Goal: Obtain resource: Obtain resource

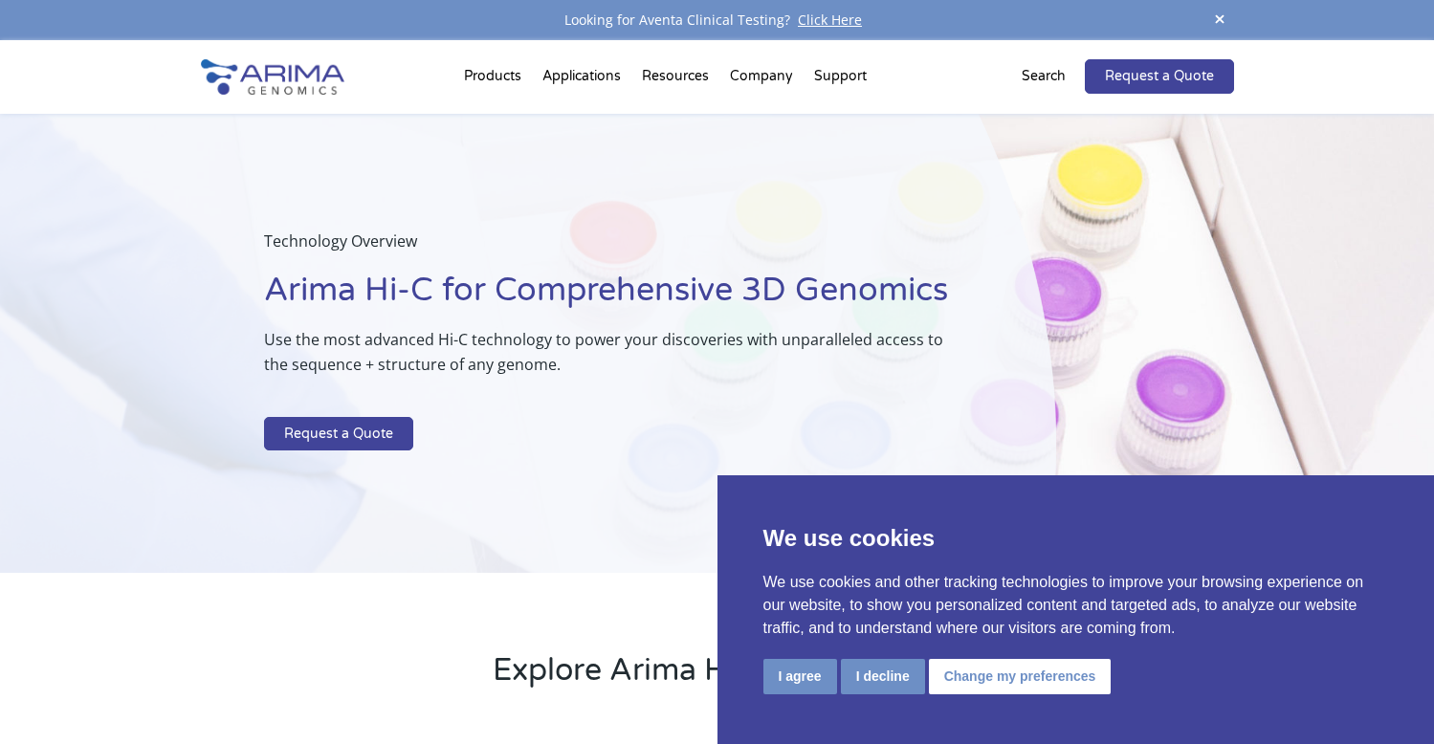
click at [810, 682] on button "I agree" at bounding box center [800, 676] width 74 height 35
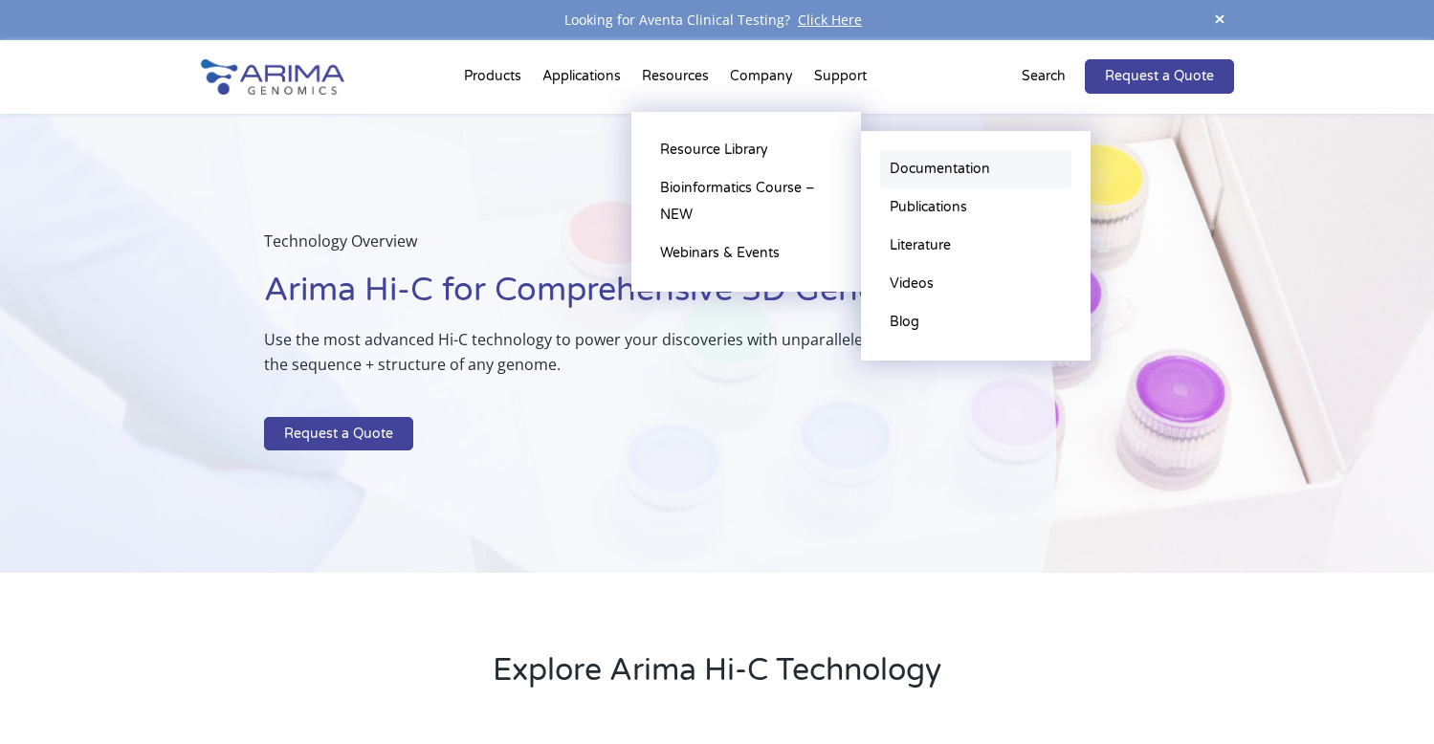
click at [974, 176] on link "Documentation" at bounding box center [975, 169] width 191 height 38
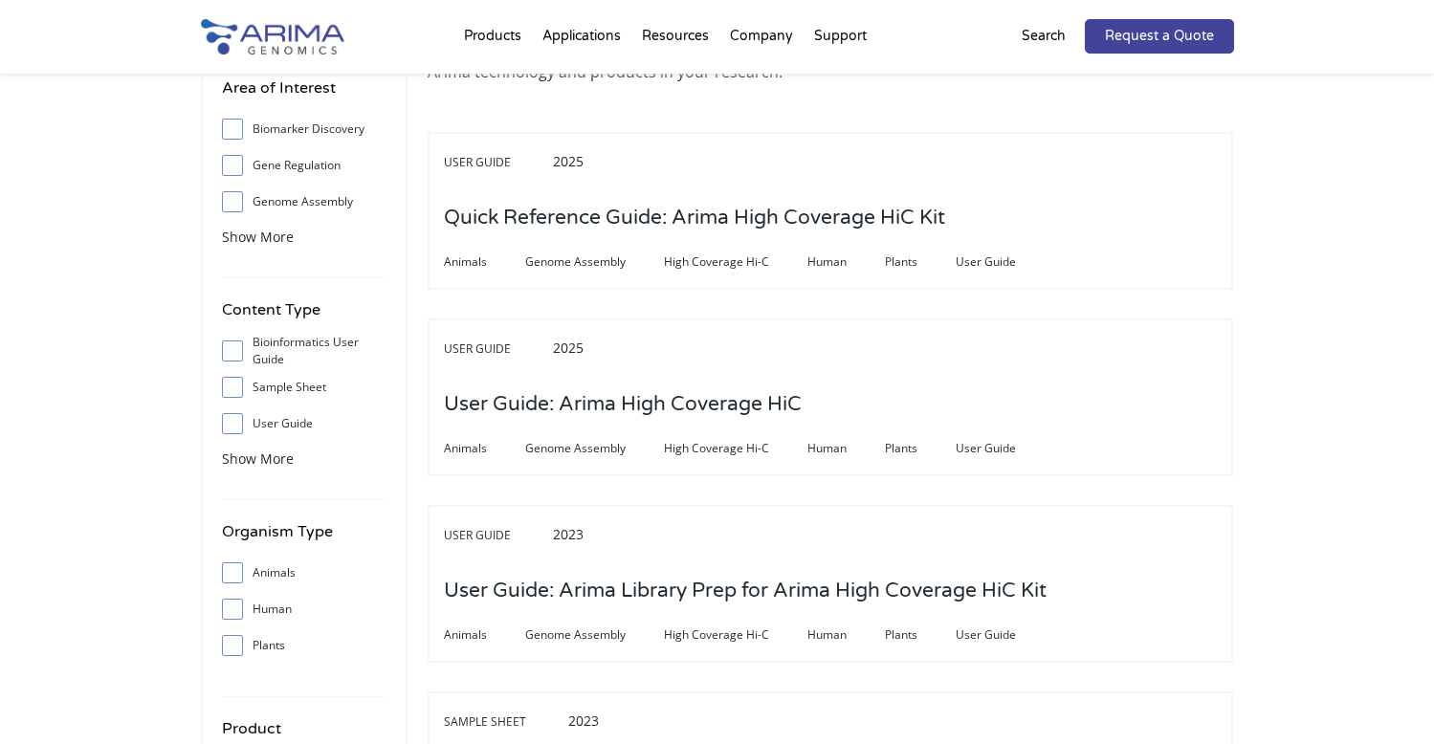
scroll to position [153, 0]
click at [239, 387] on span at bounding box center [237, 386] width 31 height 21
click at [238, 387] on input "Sample Sheet" at bounding box center [232, 386] width 12 height 12
checkbox input "true"
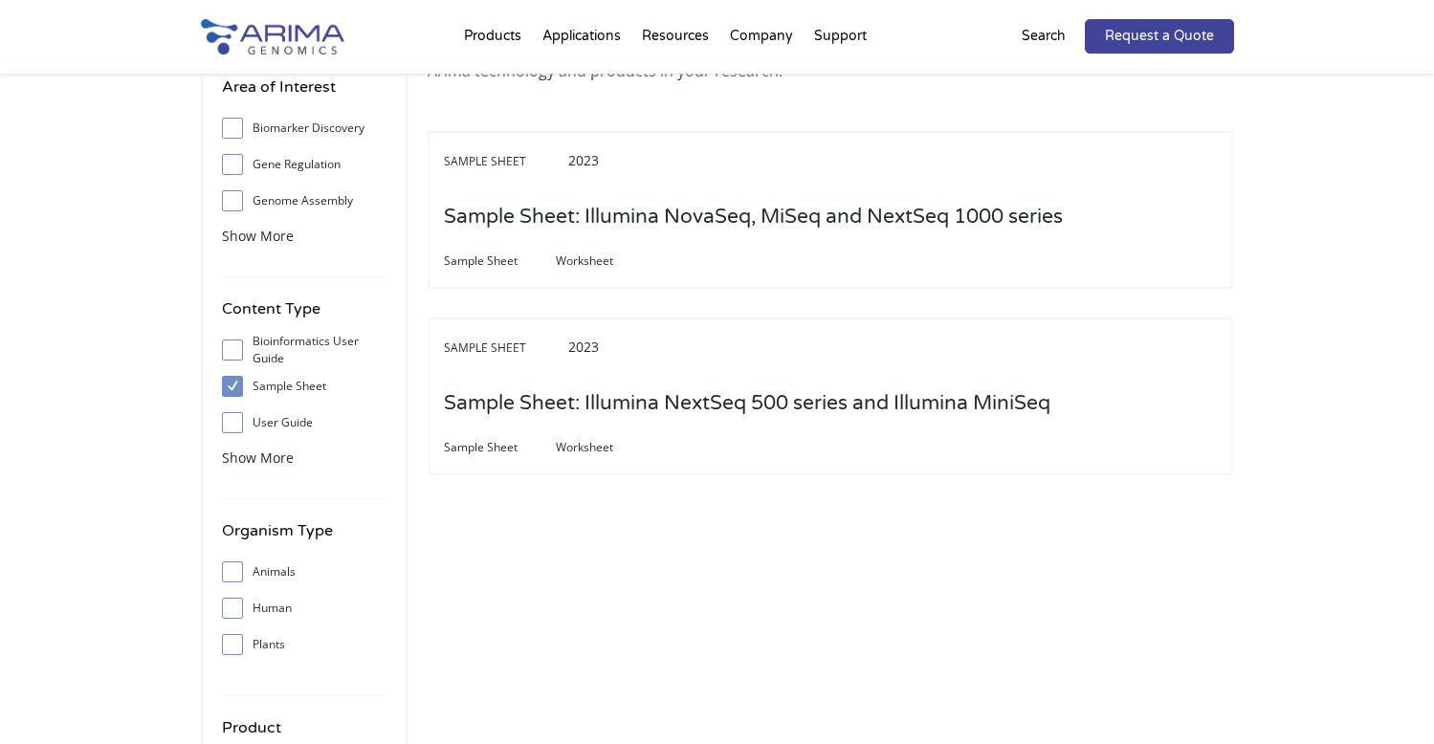
click at [253, 347] on label "Bioinformatics User Guide" at bounding box center [304, 350] width 165 height 29
click at [238, 347] on input "Bioinformatics User Guide" at bounding box center [232, 349] width 12 height 12
checkbox input "true"
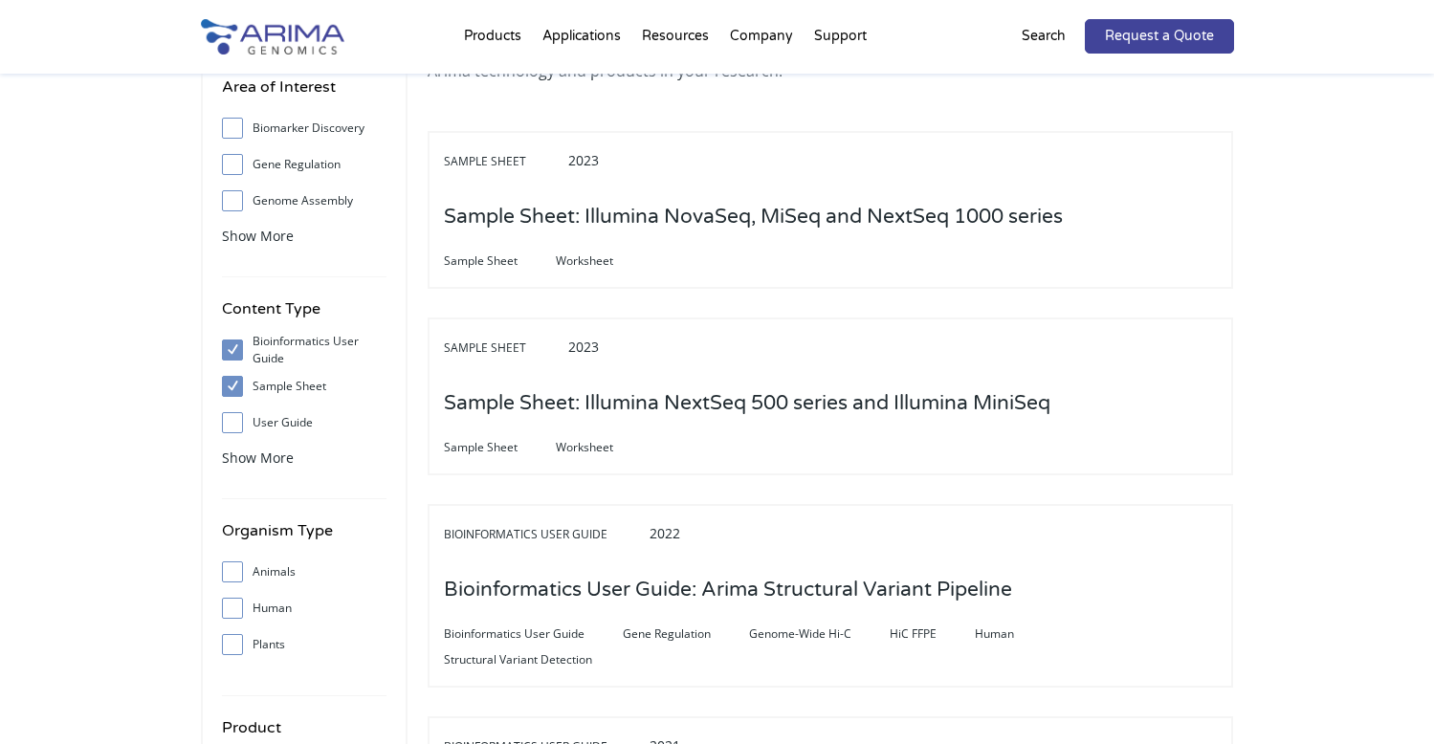
click at [243, 377] on span at bounding box center [237, 386] width 31 height 21
click at [238, 380] on input "Sample Sheet" at bounding box center [232, 386] width 12 height 12
checkbox input "false"
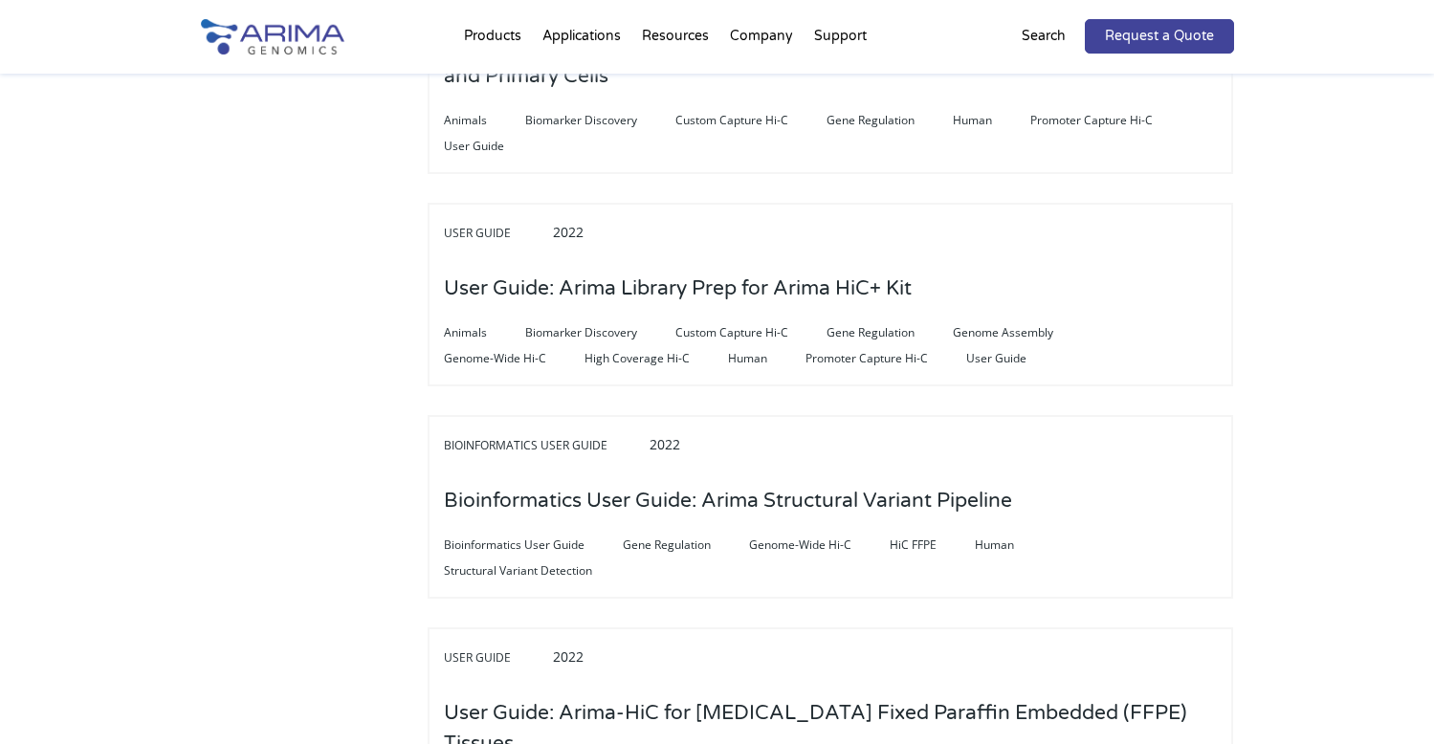
scroll to position [0, 0]
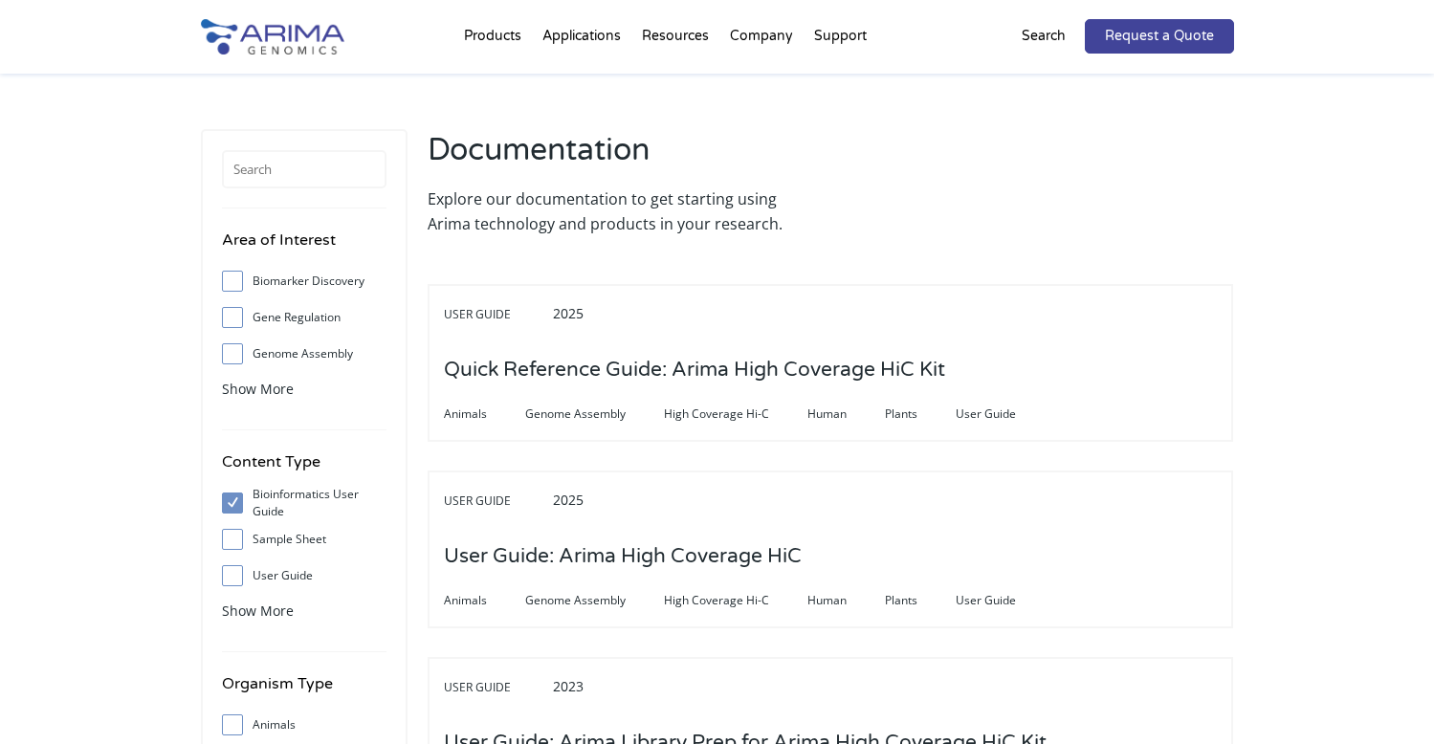
drag, startPoint x: 278, startPoint y: 372, endPoint x: 170, endPoint y: -67, distance: 452.2
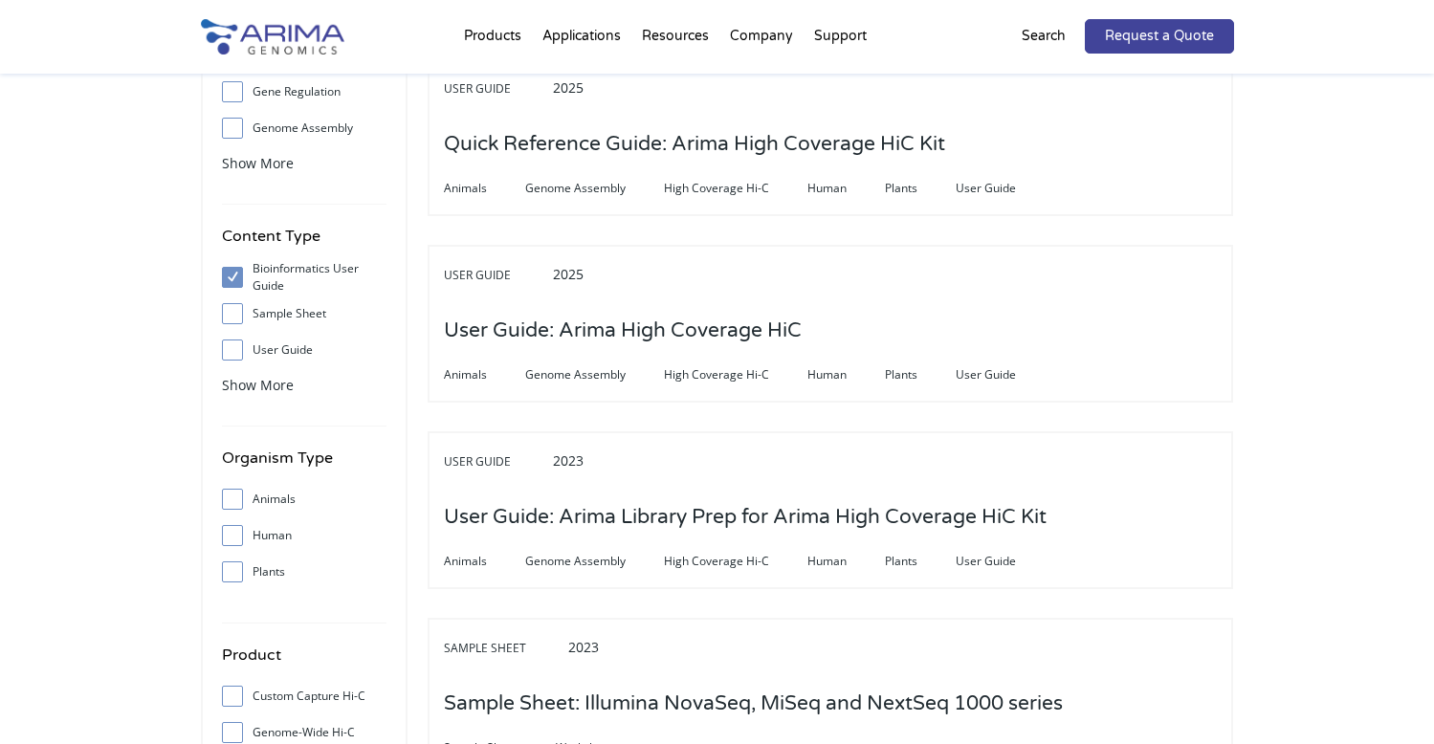
scroll to position [230, 0]
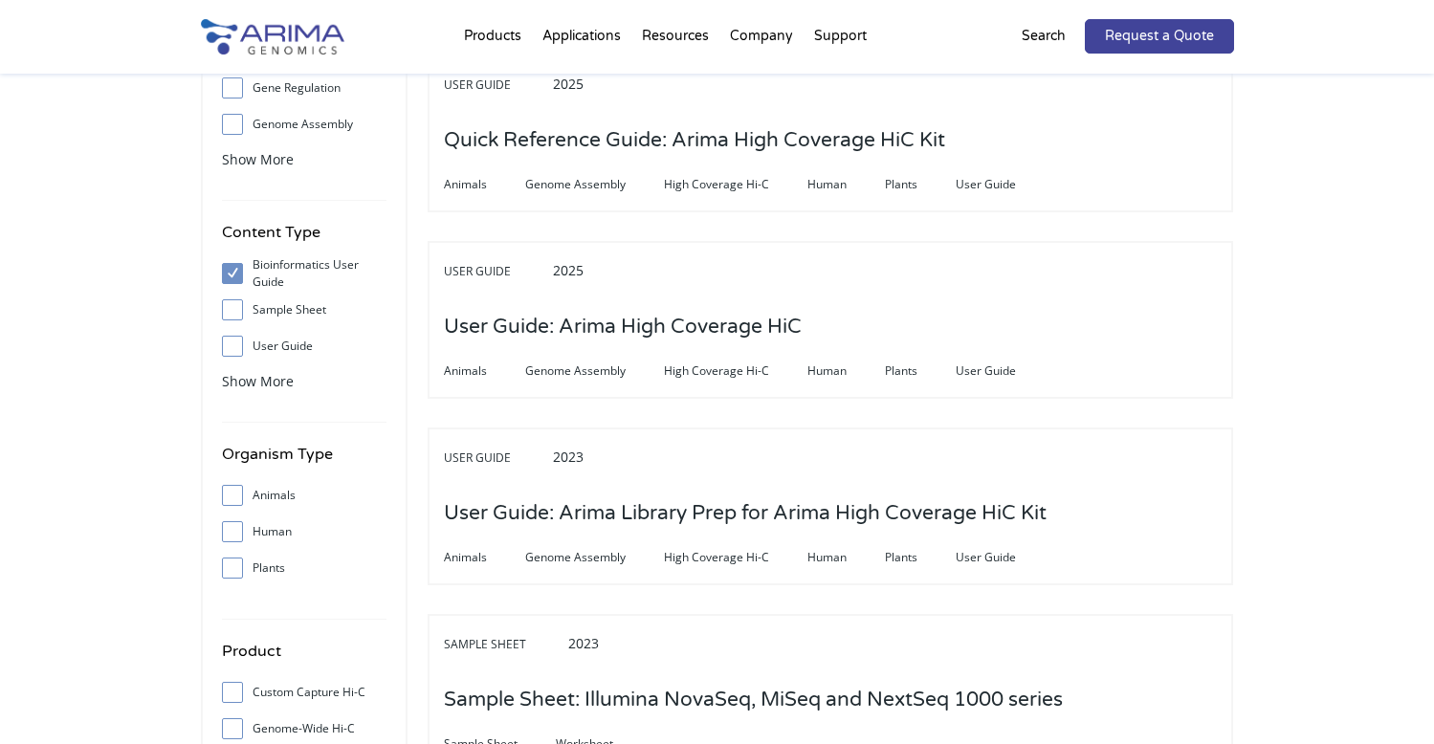
click at [263, 275] on label "Bioinformatics User Guide" at bounding box center [304, 273] width 165 height 29
click at [238, 275] on input "Bioinformatics User Guide" at bounding box center [232, 273] width 12 height 12
checkbox input "false"
click at [256, 297] on label "Sample Sheet" at bounding box center [304, 310] width 165 height 29
click at [238, 303] on input "Sample Sheet" at bounding box center [232, 309] width 12 height 12
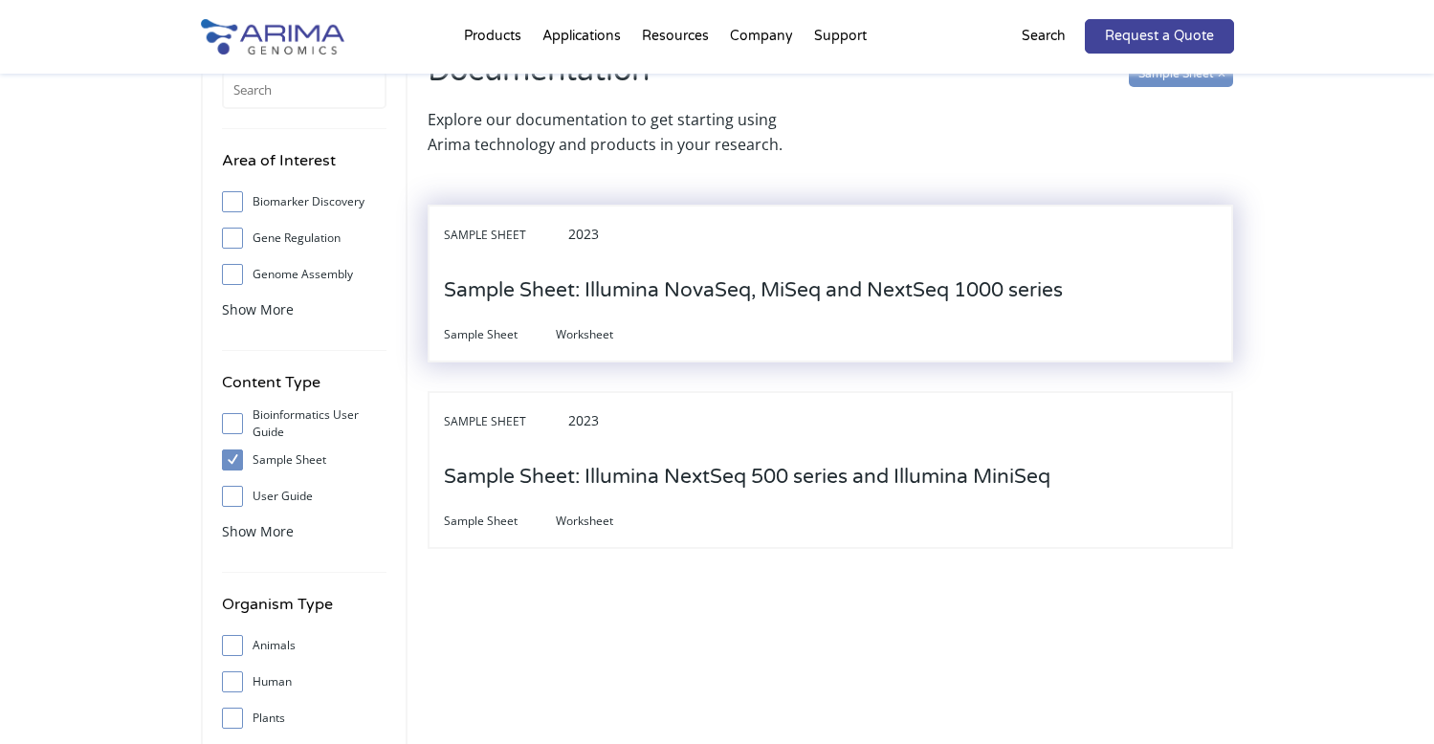
scroll to position [77, 0]
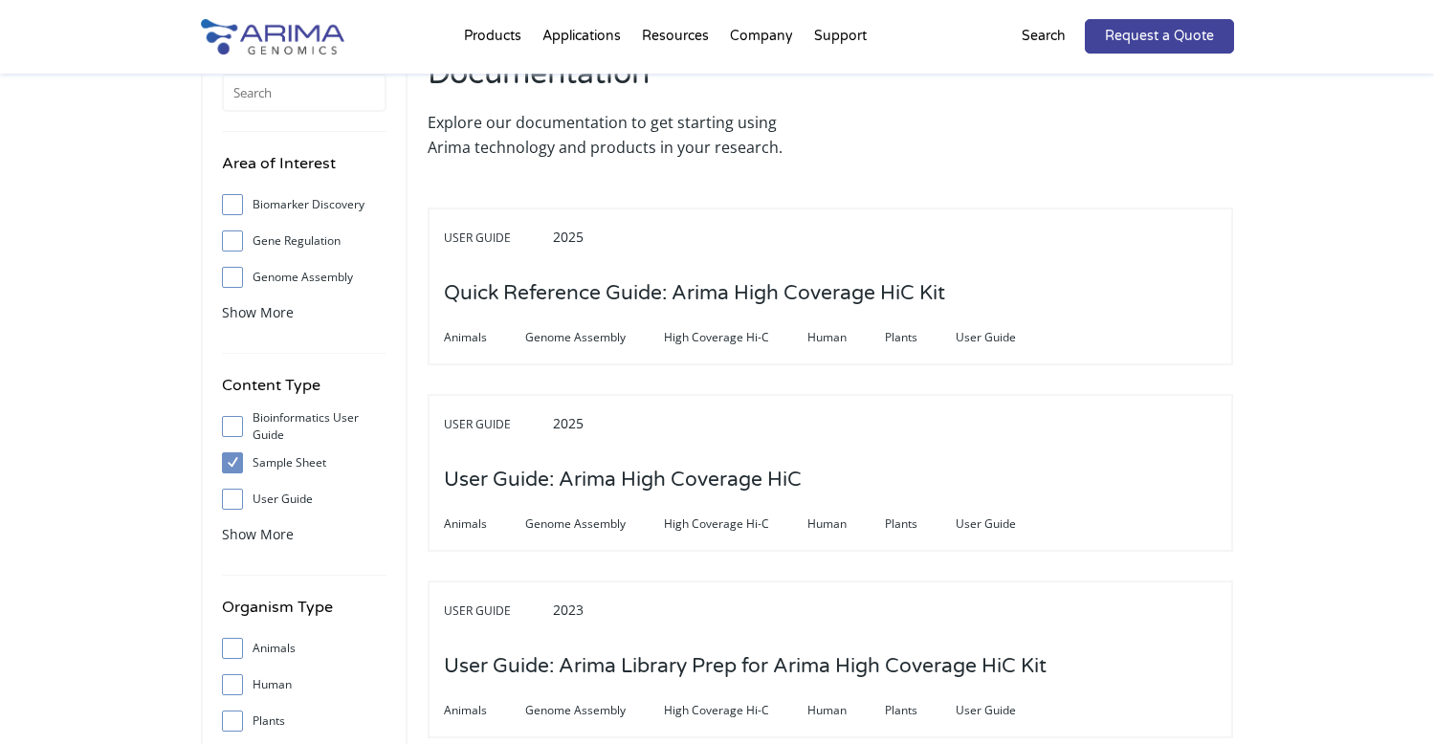
click at [261, 461] on label "Sample Sheet" at bounding box center [304, 463] width 165 height 29
click at [238, 461] on input "Sample Sheet" at bounding box center [232, 462] width 12 height 12
checkbox input "false"
click at [263, 491] on label "User Guide" at bounding box center [304, 499] width 165 height 29
click at [238, 493] on input "User Guide" at bounding box center [232, 499] width 12 height 12
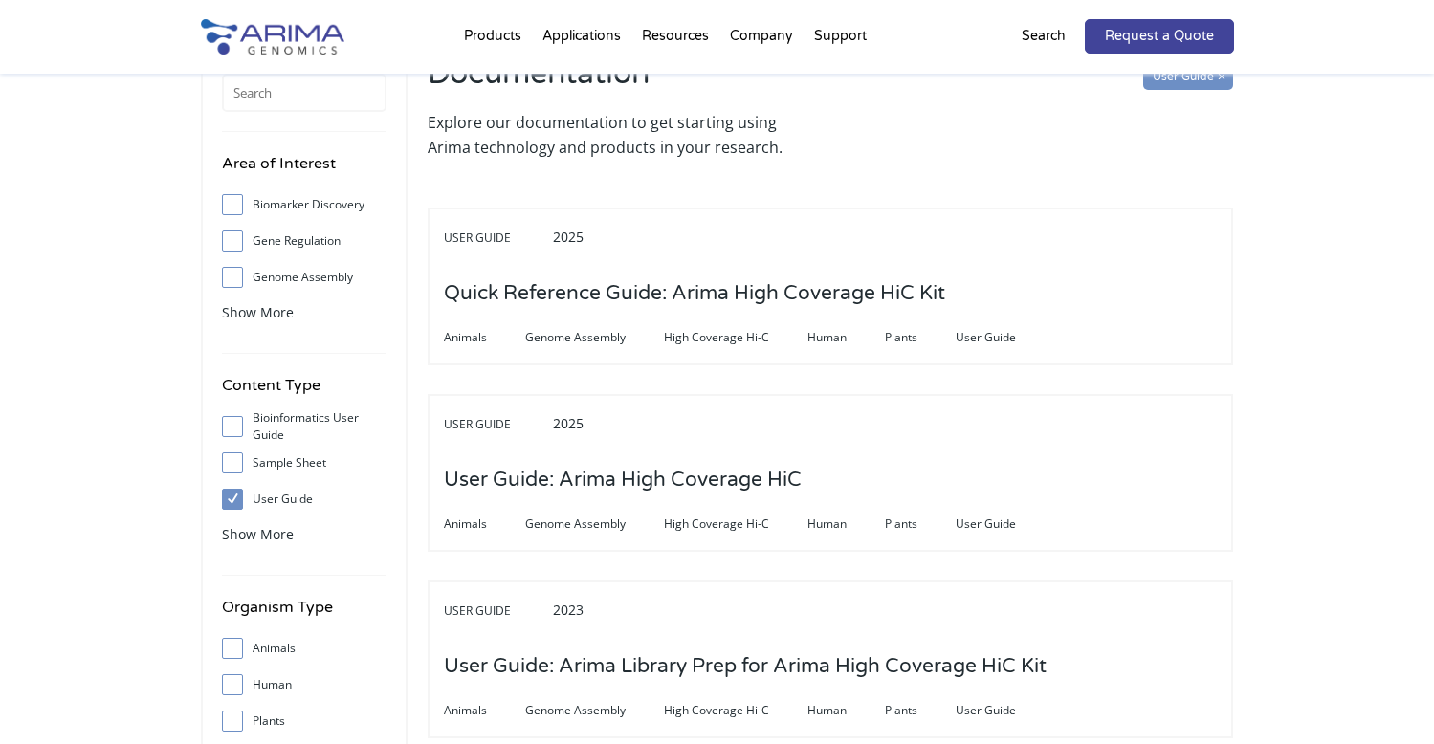
drag, startPoint x: 262, startPoint y: 491, endPoint x: 272, endPoint y: 473, distance: 20.5
click at [262, 489] on label "User Guide" at bounding box center [304, 499] width 165 height 29
click at [238, 493] on input "User Guide" at bounding box center [232, 499] width 12 height 12
checkbox input "false"
click at [274, 467] on label "Sample Sheet" at bounding box center [304, 463] width 165 height 29
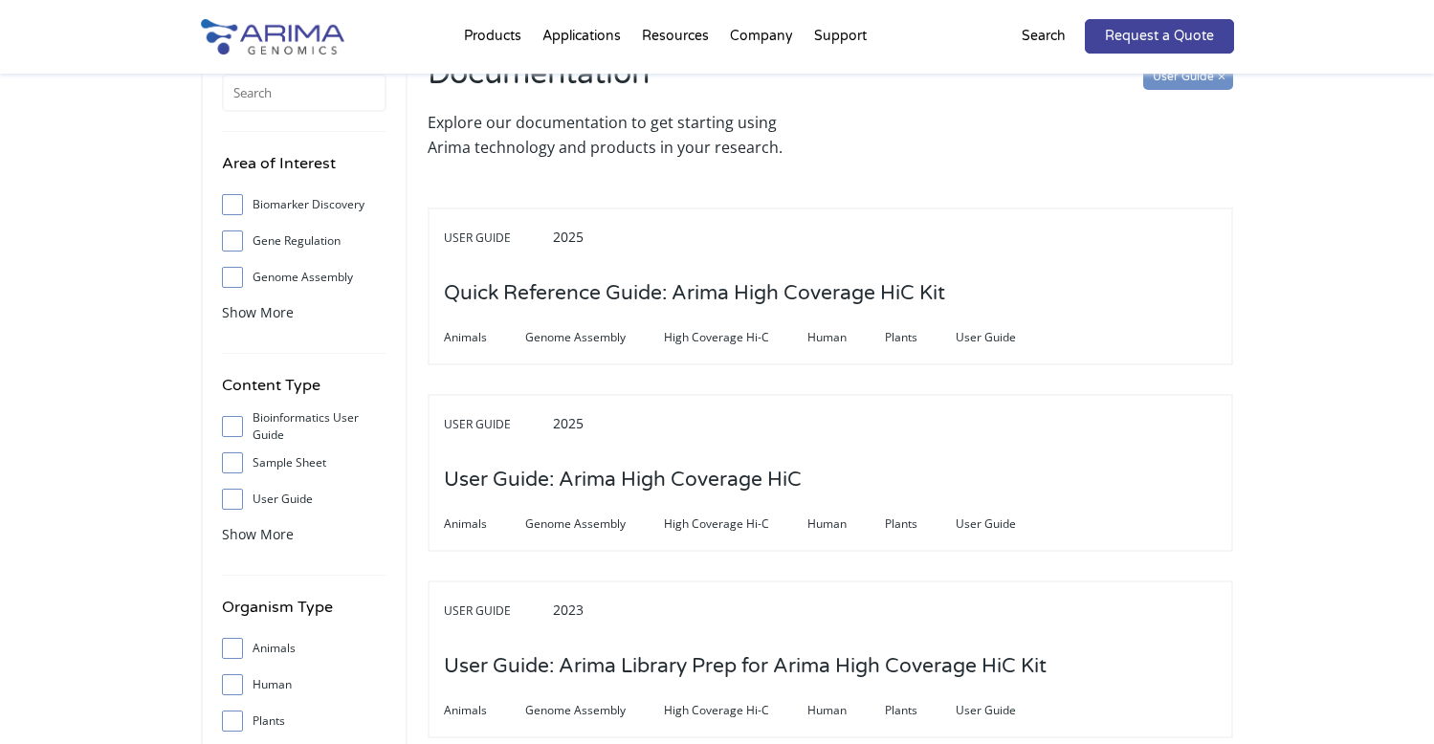
click at [238, 467] on input "Sample Sheet" at bounding box center [232, 462] width 12 height 12
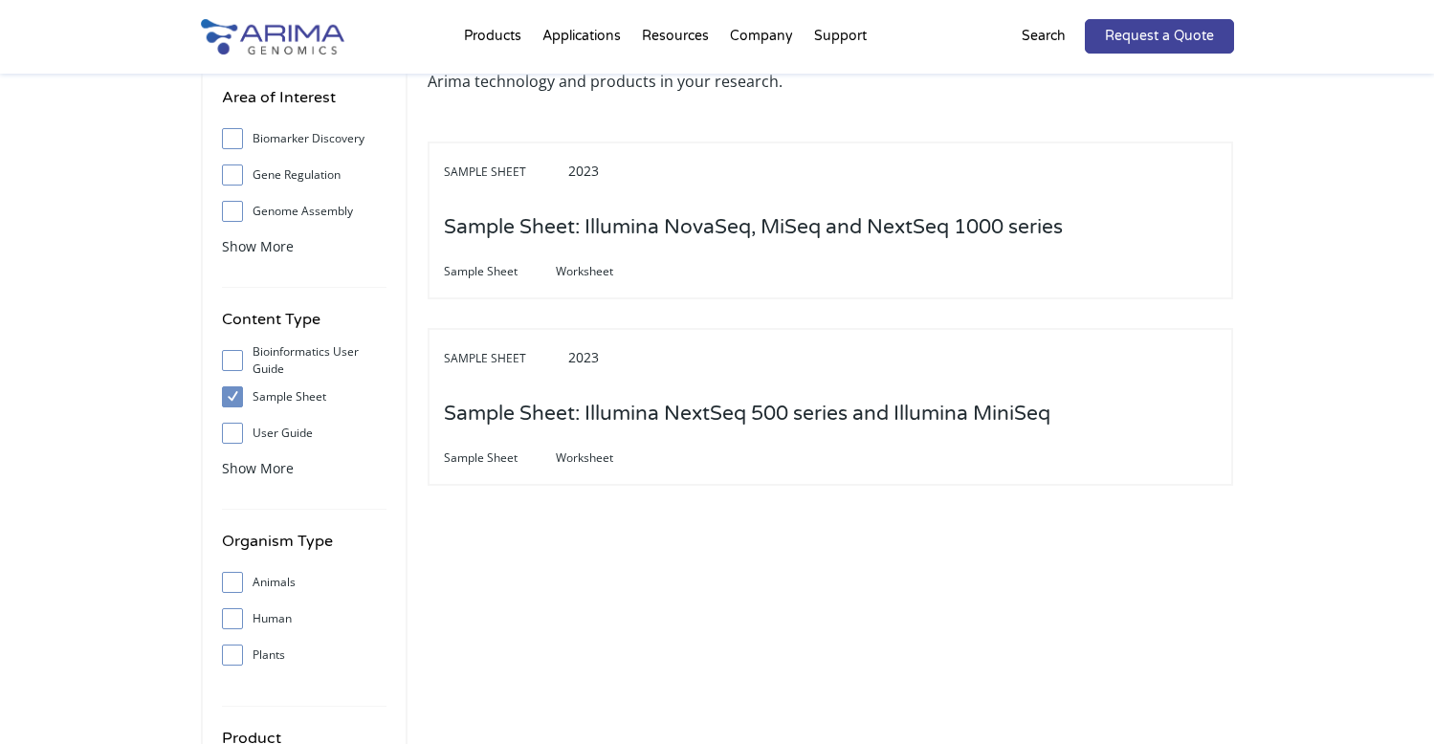
scroll to position [153, 0]
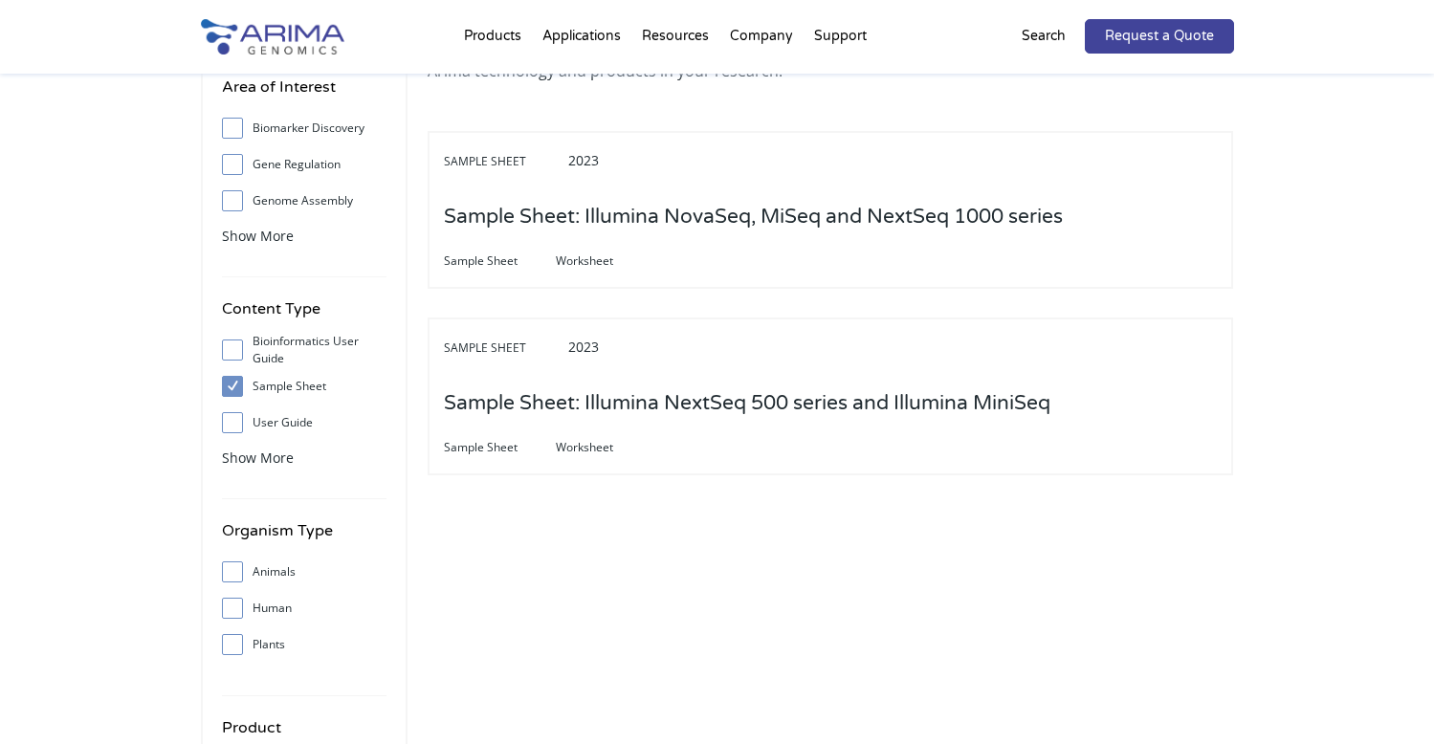
click at [253, 389] on label "Sample Sheet" at bounding box center [304, 386] width 165 height 29
click at [238, 389] on input "Sample Sheet" at bounding box center [232, 386] width 12 height 12
checkbox input "false"
drag, startPoint x: 265, startPoint y: 444, endPoint x: 265, endPoint y: 459, distance: 15.3
click at [265, 447] on div "Show More" at bounding box center [304, 457] width 165 height 25
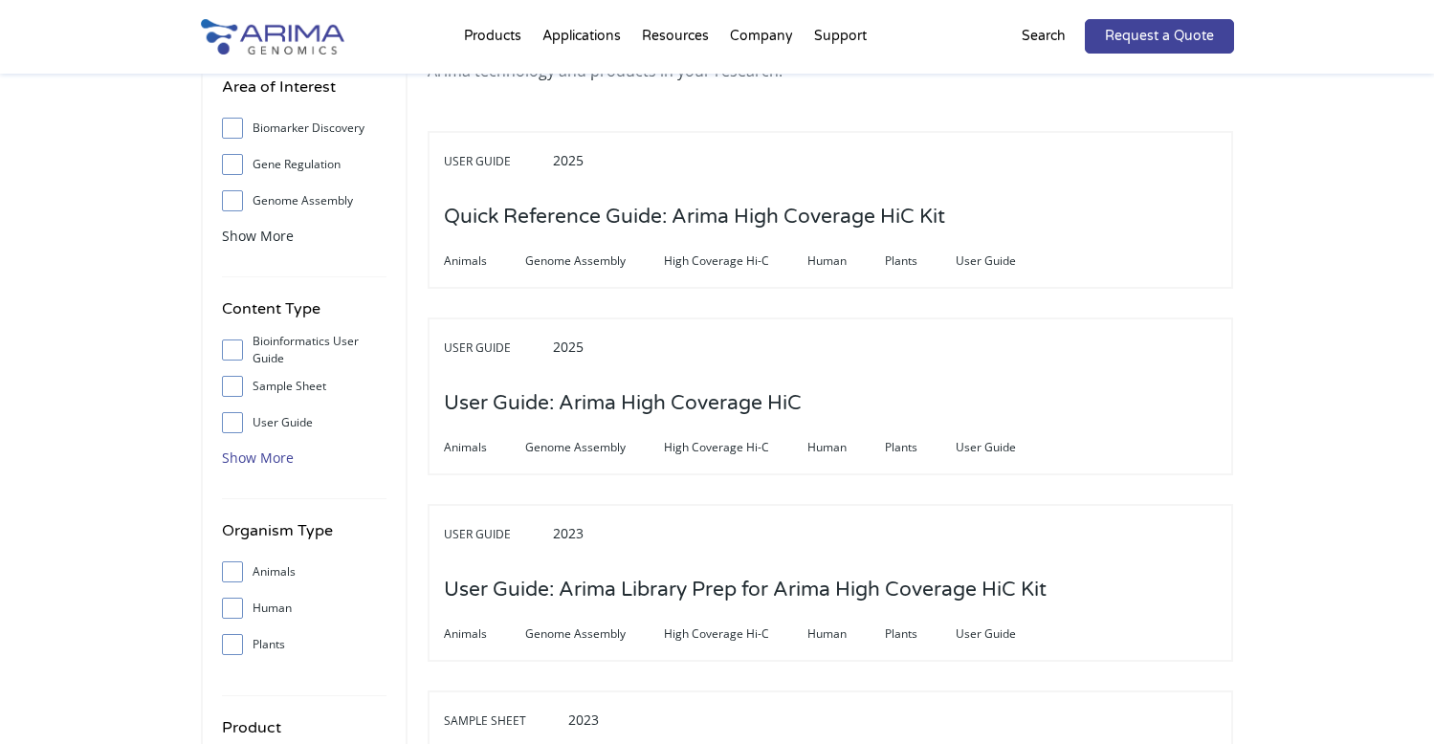
click at [265, 464] on span "Show More" at bounding box center [258, 458] width 72 height 18
click at [282, 458] on label "Worksheet" at bounding box center [304, 459] width 165 height 29
click at [238, 458] on input "Worksheet" at bounding box center [232, 458] width 12 height 12
checkbox input "true"
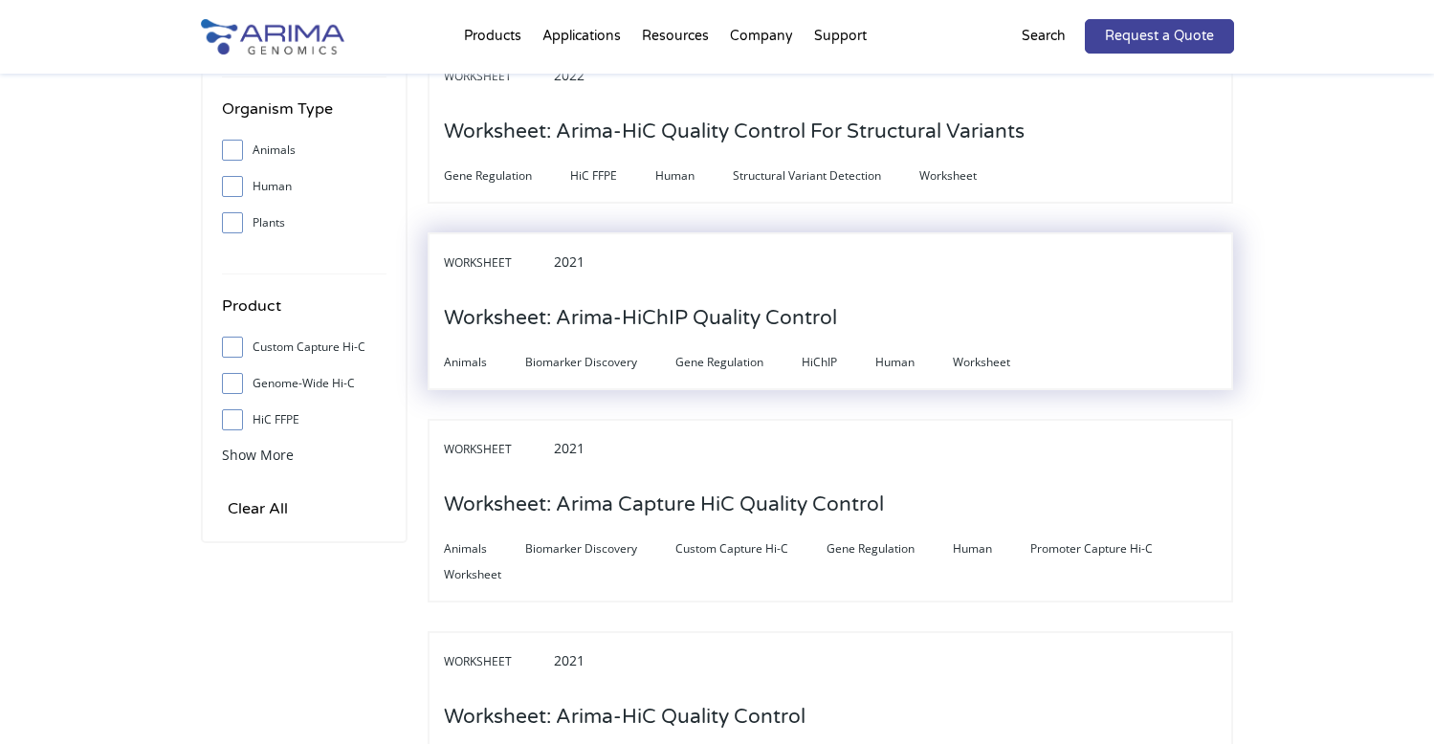
scroll to position [612, 0]
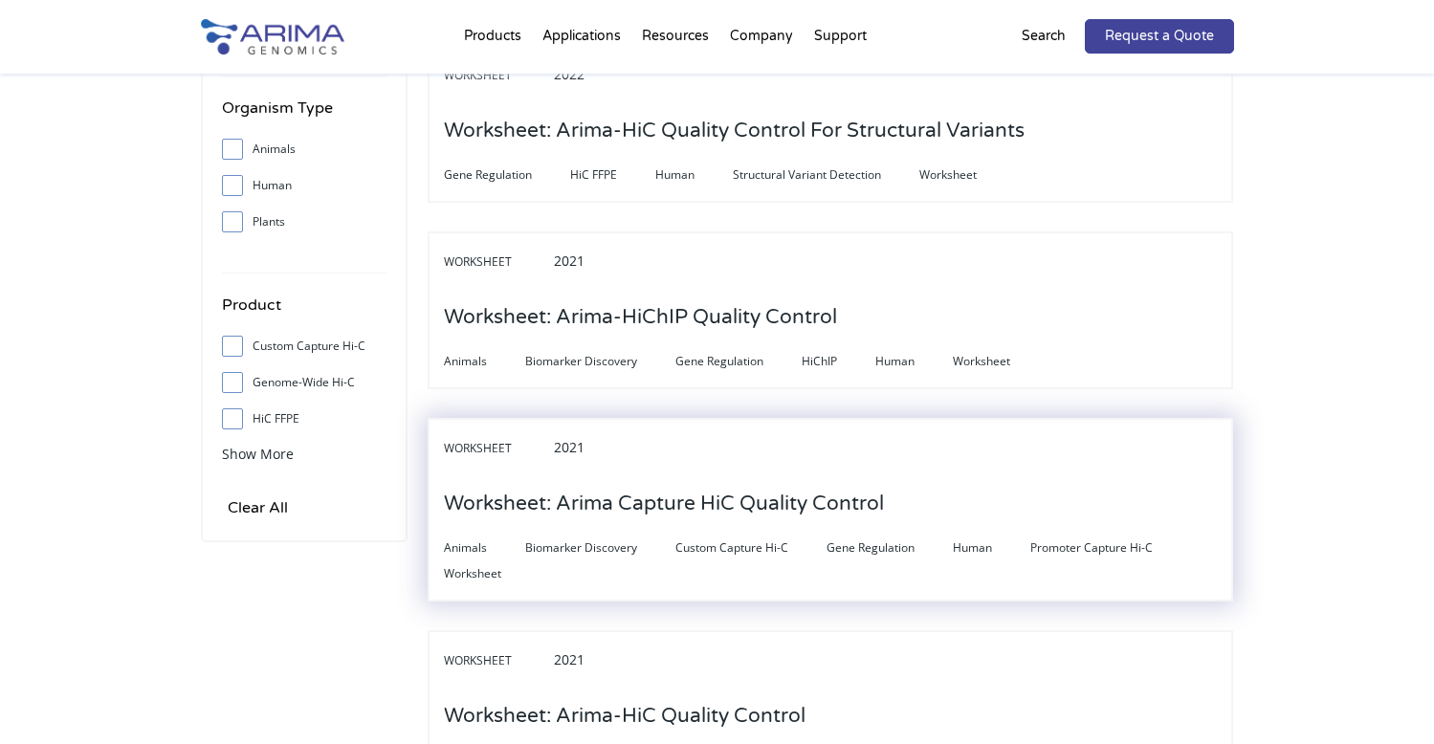
click at [561, 492] on h3 "Worksheet: Arima Capture HiC Quality Control" at bounding box center [664, 503] width 440 height 59
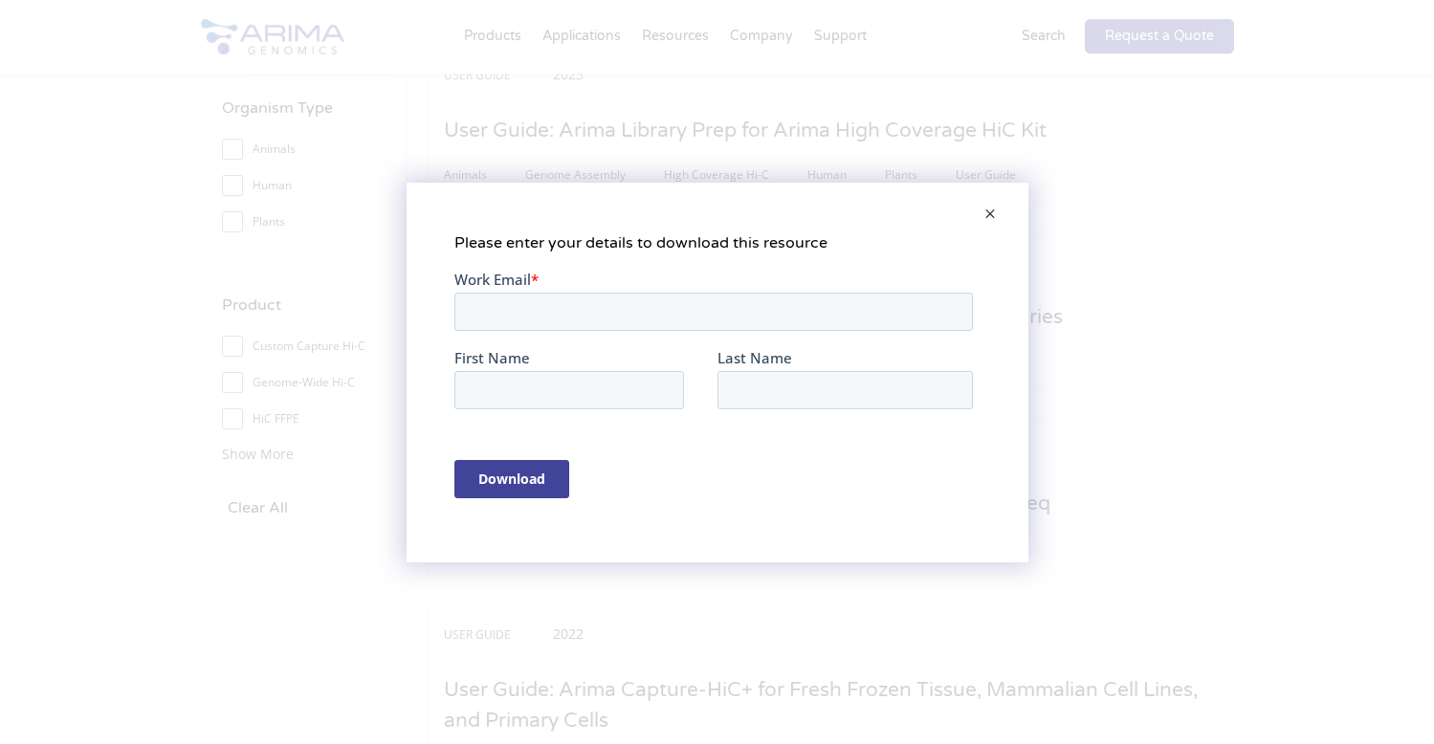
scroll to position [0, 0]
drag, startPoint x: 401, startPoint y: 118, endPoint x: 873, endPoint y: 165, distance: 475.0
click at [417, 121] on div "Please enter your details to download this resource" at bounding box center [717, 372] width 1434 height 744
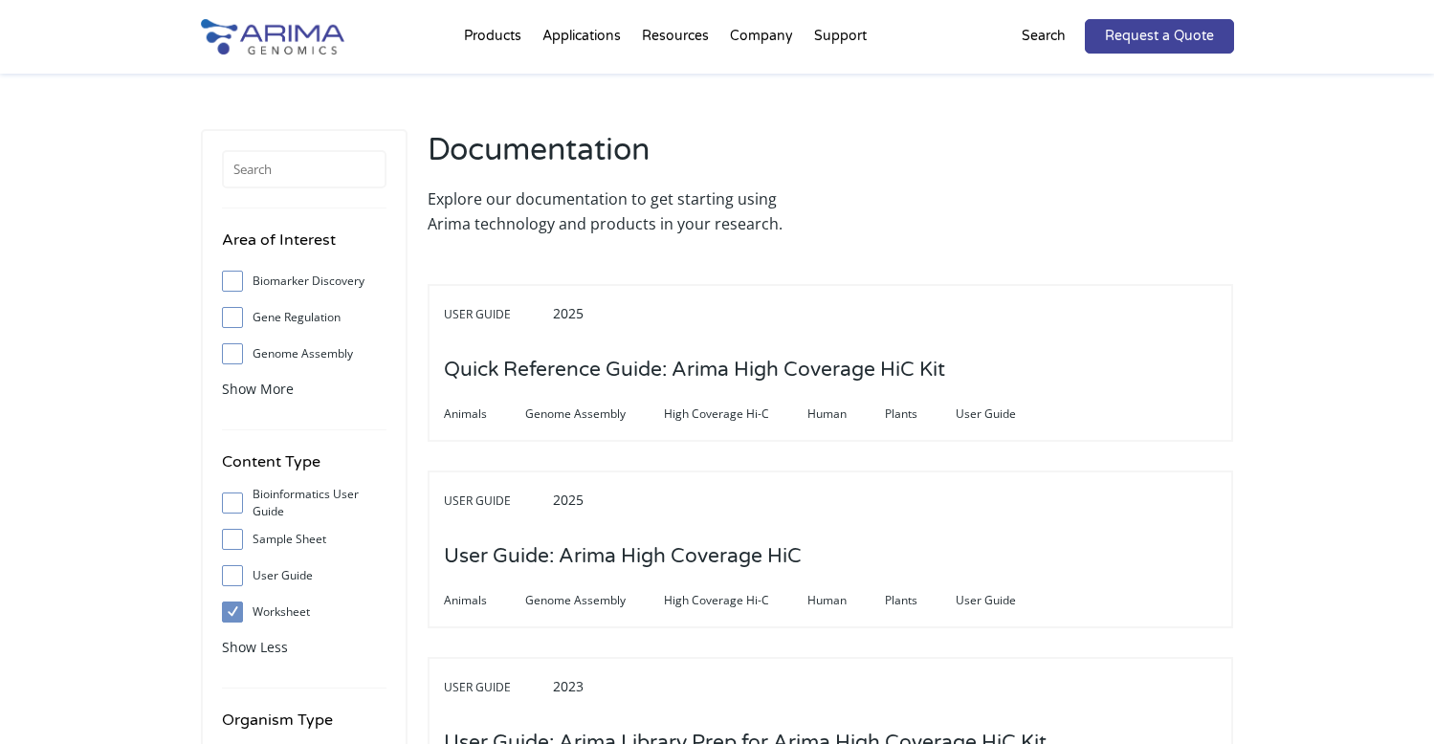
click at [260, 492] on label "Bioinformatics User Guide" at bounding box center [304, 503] width 165 height 29
click at [238, 496] on input "Bioinformatics User Guide" at bounding box center [232, 502] width 12 height 12
checkbox input "true"
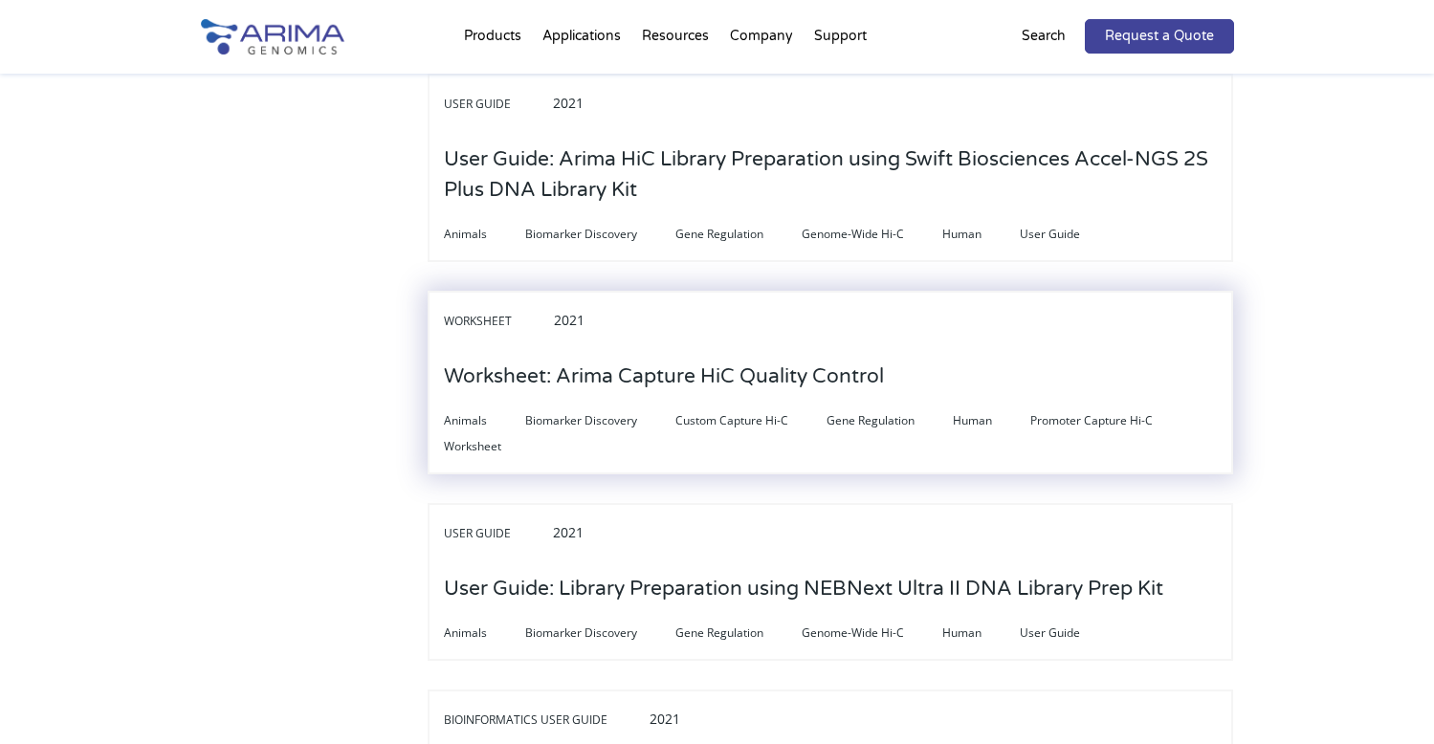
scroll to position [2219, 0]
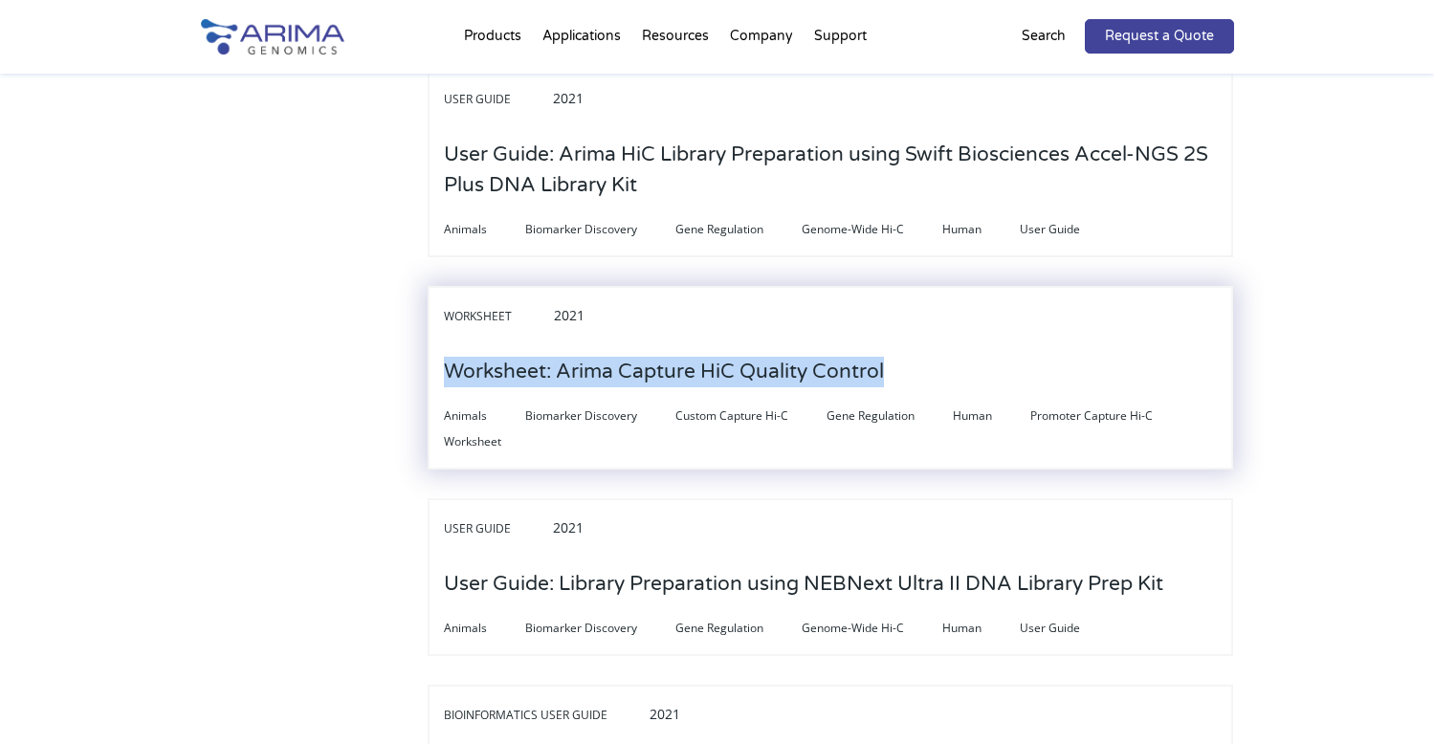
drag, startPoint x: 897, startPoint y: 342, endPoint x: 444, endPoint y: 347, distance: 453.5
click at [444, 347] on div "Worksheet 2021 Worksheet: Arima Capture HiC Quality Control Animals Biomarker D…" at bounding box center [830, 378] width 805 height 184
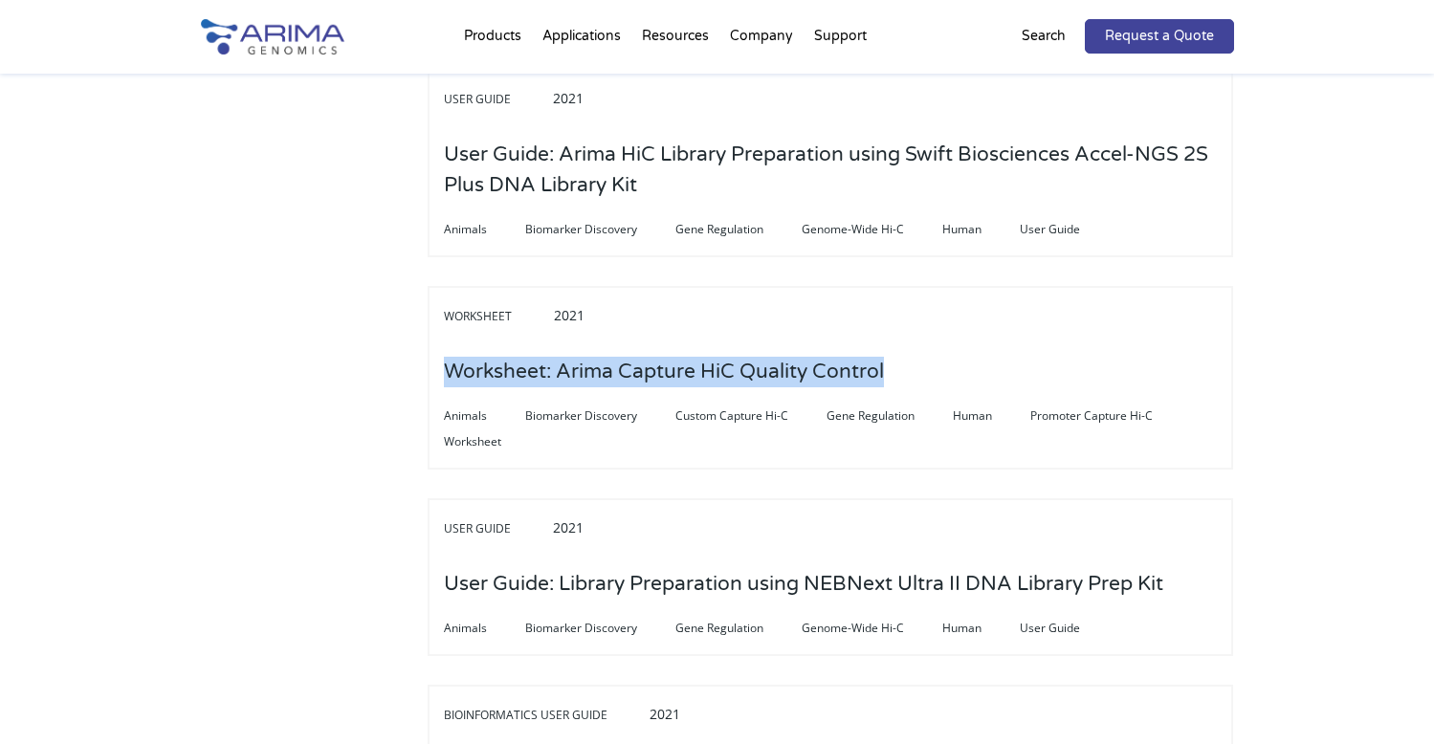
copy h3 "Worksheet: Arima Capture HiC Quality Control"
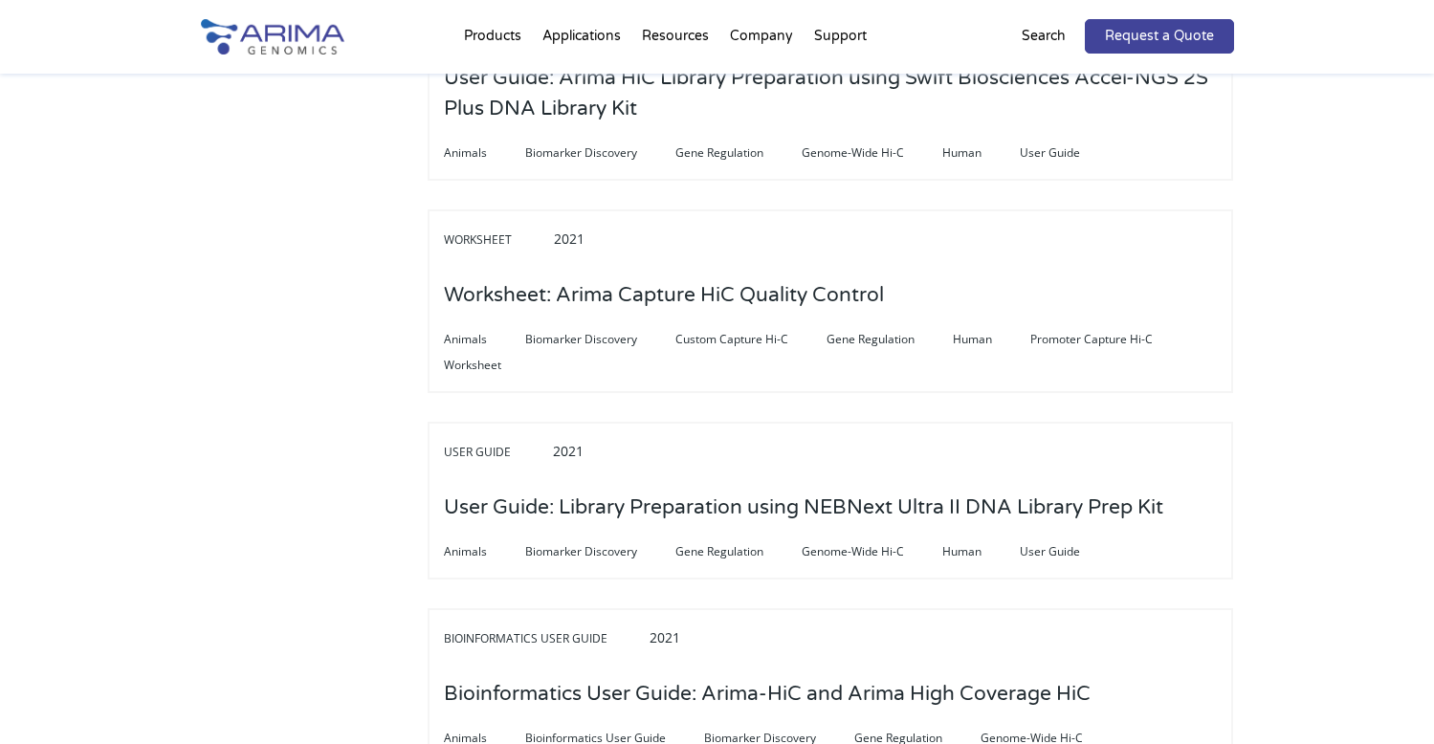
scroll to position [0, 0]
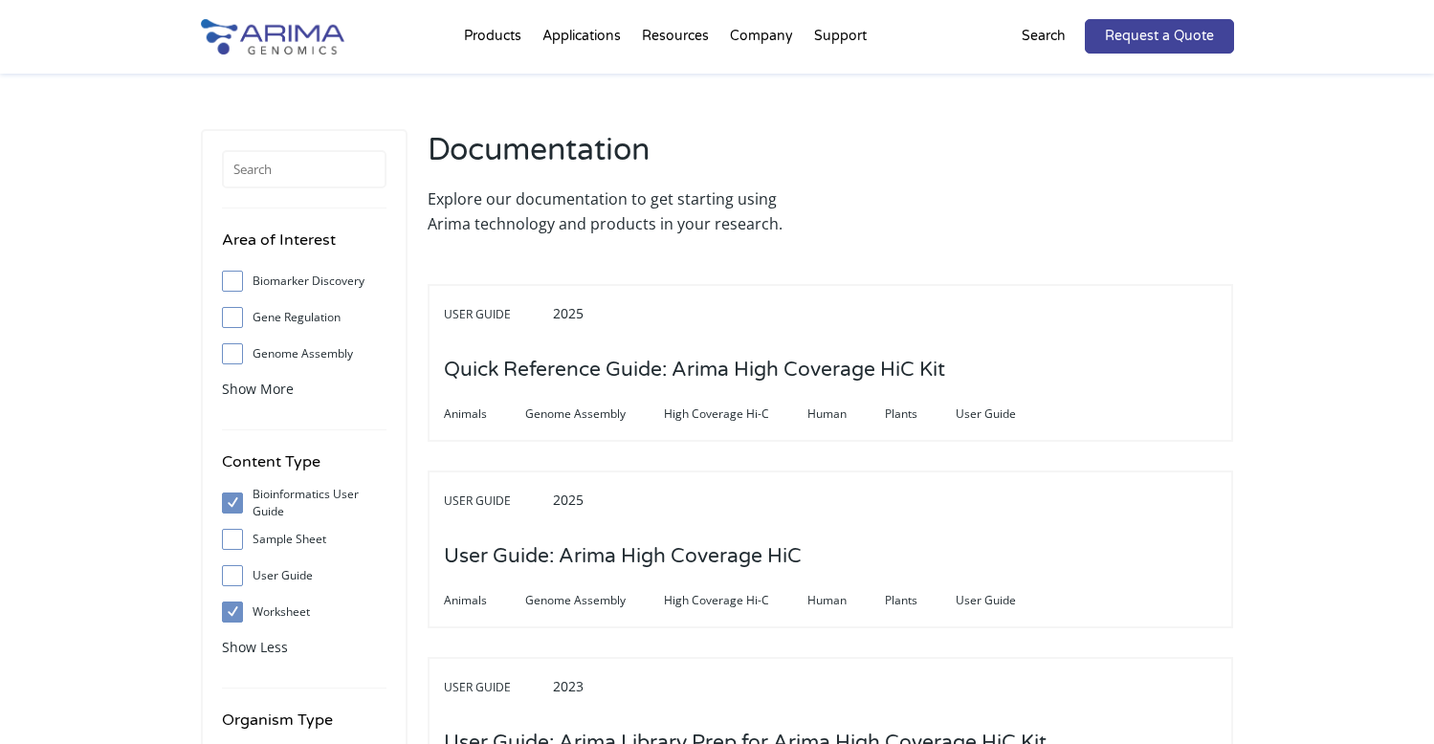
drag, startPoint x: 116, startPoint y: -37, endPoint x: 142, endPoint y: -178, distance: 143.0
click at [263, 606] on label "Worksheet" at bounding box center [304, 612] width 165 height 29
click at [238, 606] on input "Worksheet" at bounding box center [232, 612] width 12 height 12
checkbox input "false"
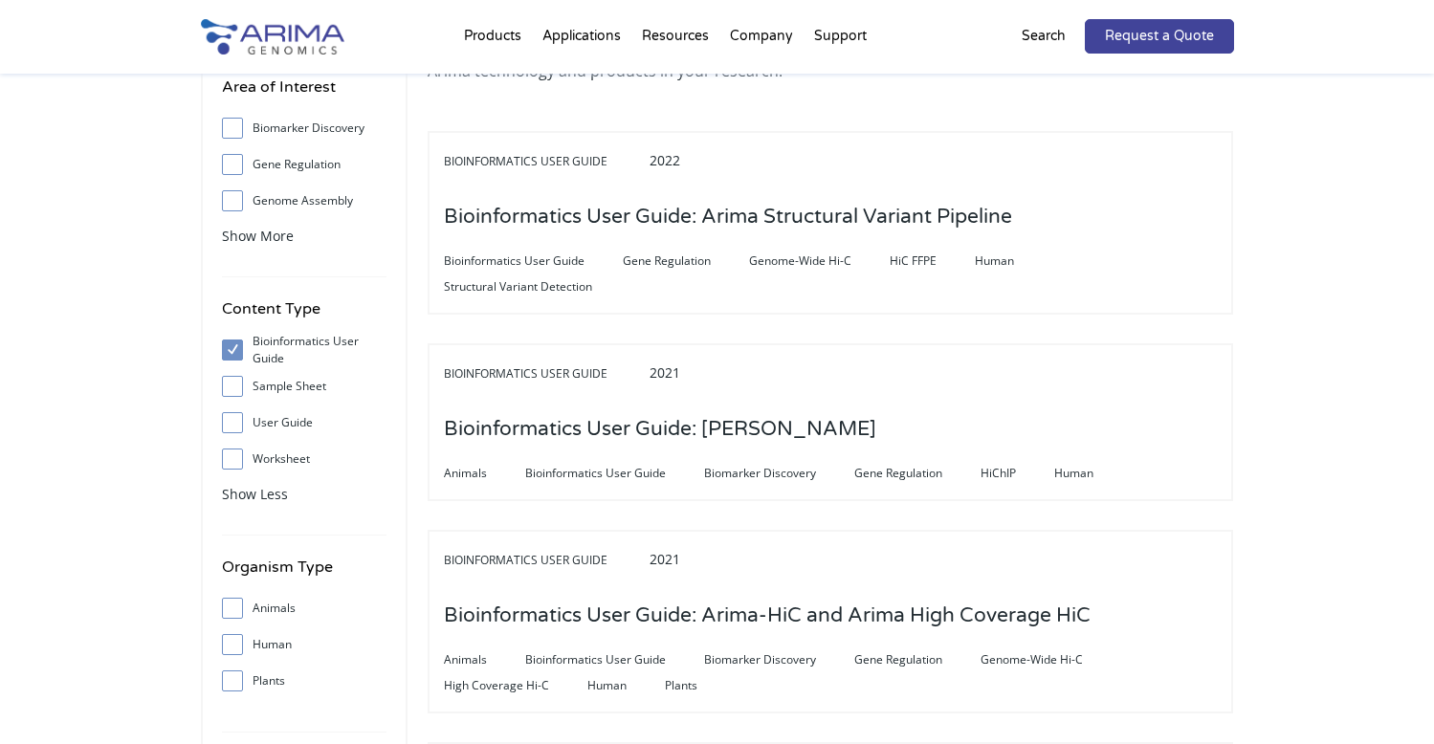
scroll to position [230, 0]
